Goal: Transaction & Acquisition: Purchase product/service

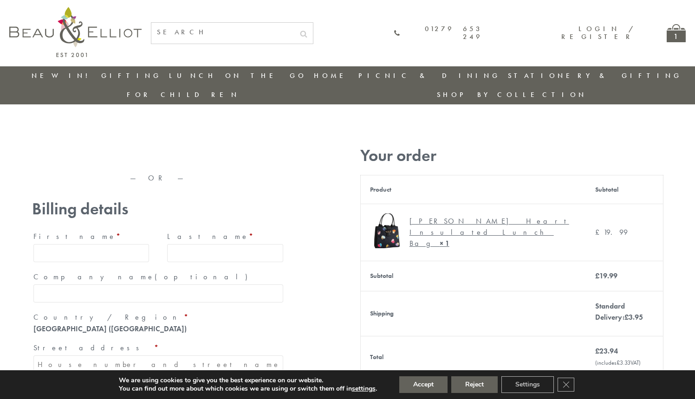
type input "[EMAIL_ADDRESS][DOMAIN_NAME]"
type input "[PERSON_NAME]"
type input "23, [GEOGRAPHIC_DATA], [GEOGRAPHIC_DATA]"
type input "London"
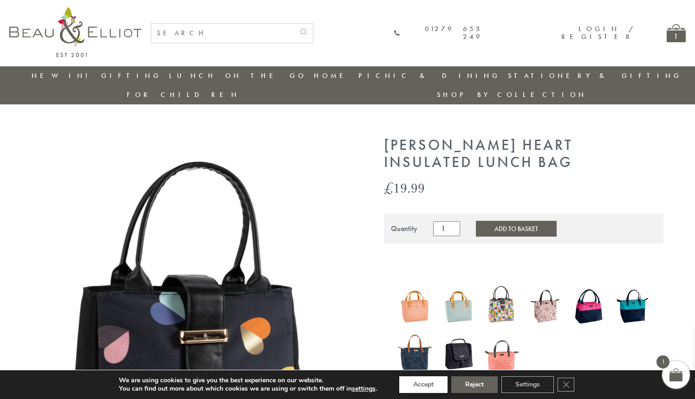
click at [424, 385] on button "Accept" at bounding box center [423, 384] width 48 height 17
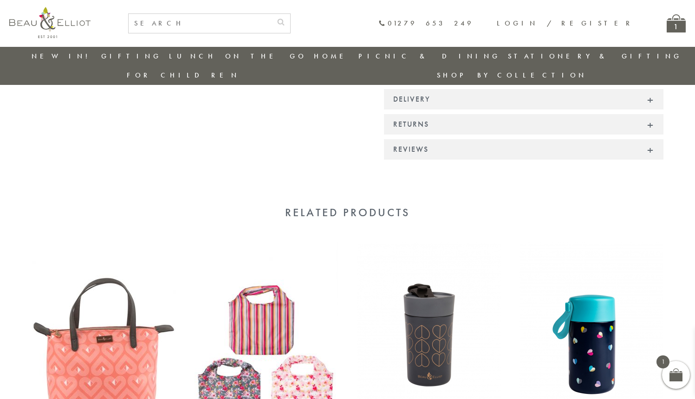
scroll to position [798, 0]
